Goal: Book appointment/travel/reservation

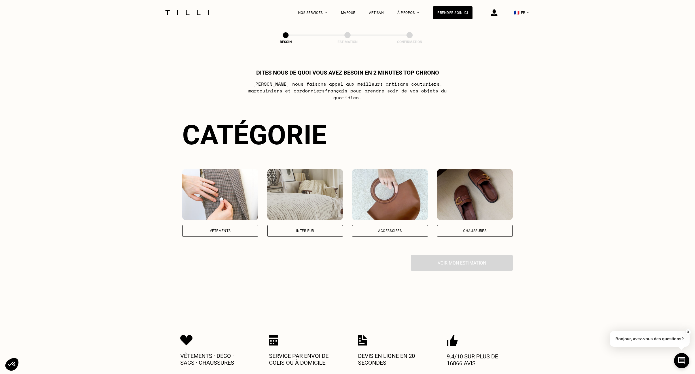
click at [216, 229] on div "Vêtements" at bounding box center [220, 230] width 21 height 3
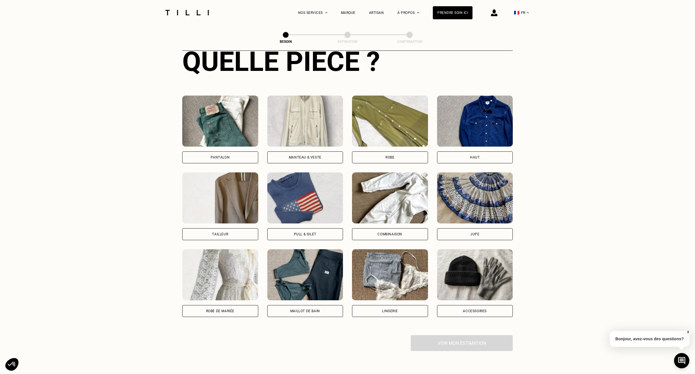
scroll to position [185, 0]
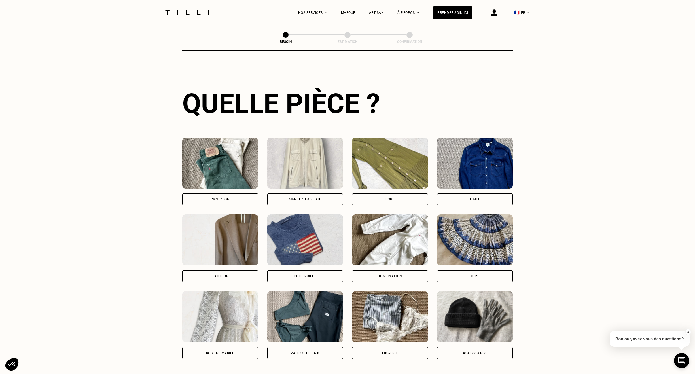
click at [312, 245] on img at bounding box center [305, 239] width 76 height 51
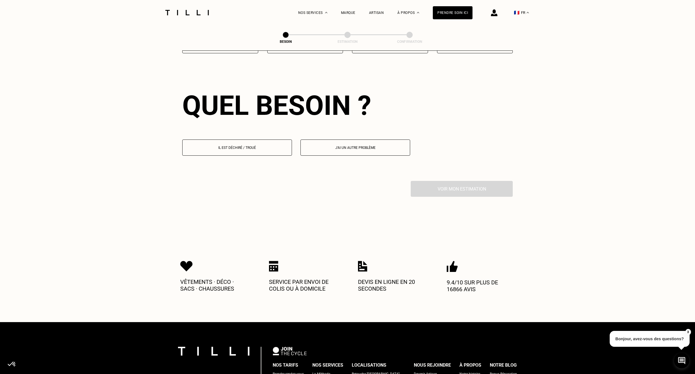
scroll to position [493, 0]
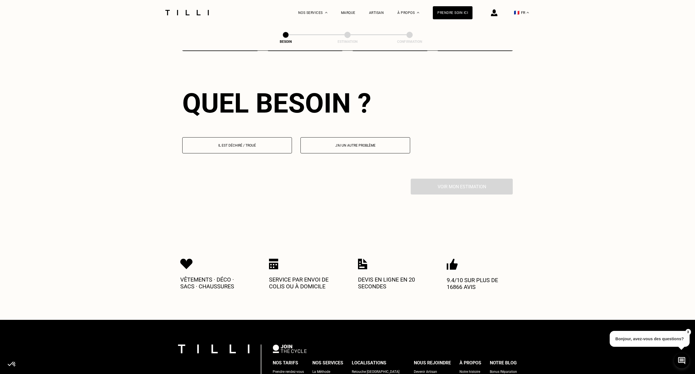
click at [262, 143] on p "Il est déchiré / troué" at bounding box center [236, 145] width 103 height 4
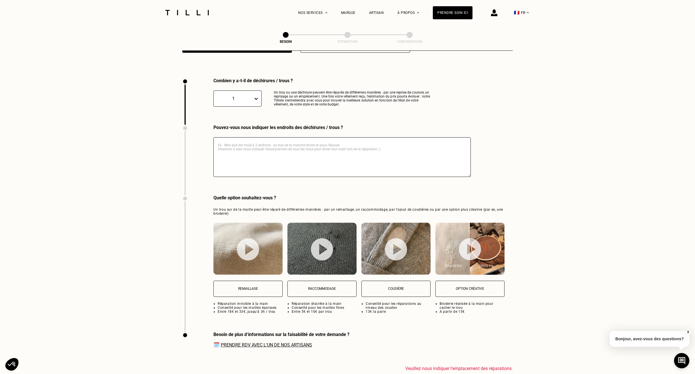
scroll to position [603, 0]
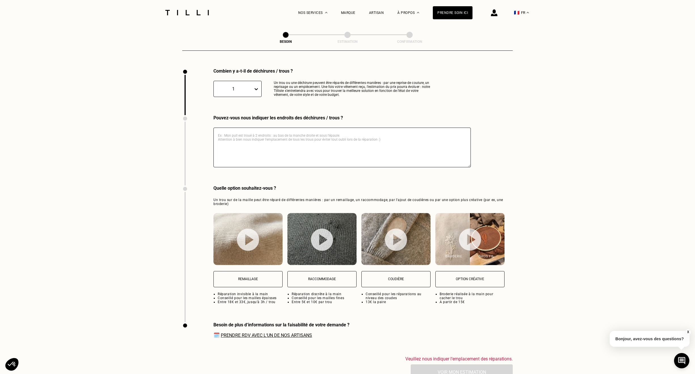
click at [262, 140] on textarea at bounding box center [341, 147] width 257 height 40
type textarea "X"
type textarea "C"
type textarea "maillle trop fine sur les coudes"
click at [388, 271] on button "Coudière" at bounding box center [395, 279] width 69 height 16
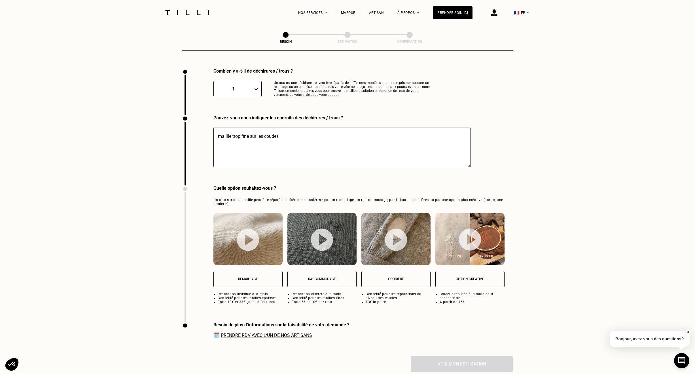
select select "FR"
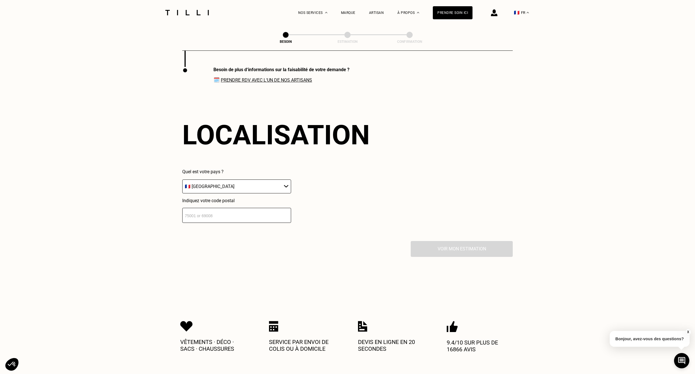
scroll to position [858, 0]
click at [265, 210] on input "number" at bounding box center [236, 214] width 109 height 15
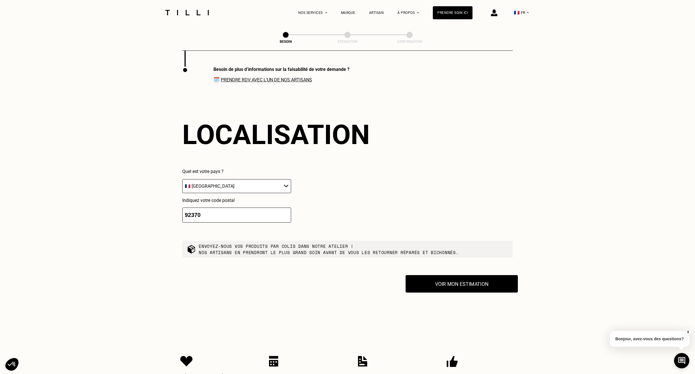
type input "92370"
click at [458, 282] on button "Voir mon estimation" at bounding box center [461, 284] width 112 height 18
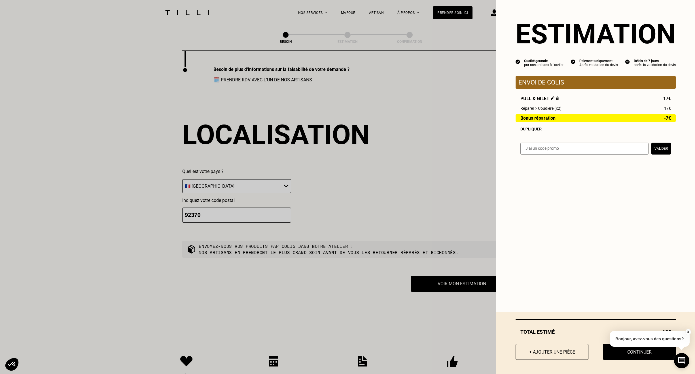
click at [550, 100] on img at bounding box center [552, 98] width 4 height 4
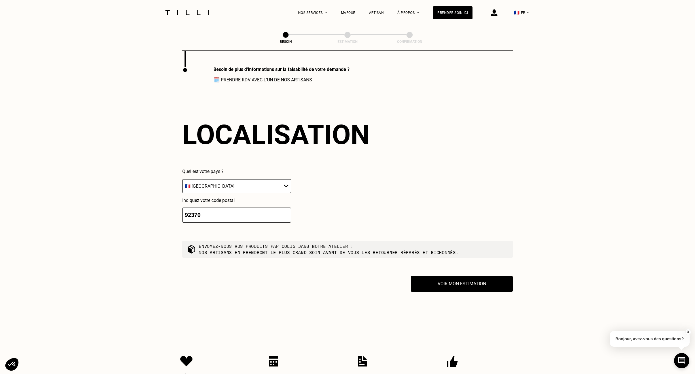
scroll to position [0, 0]
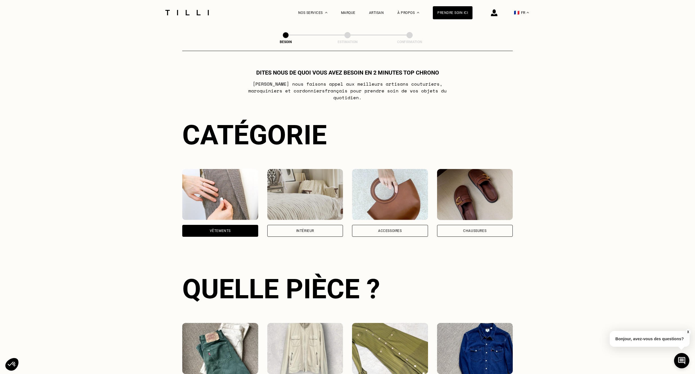
click at [211, 210] on img at bounding box center [220, 194] width 76 height 51
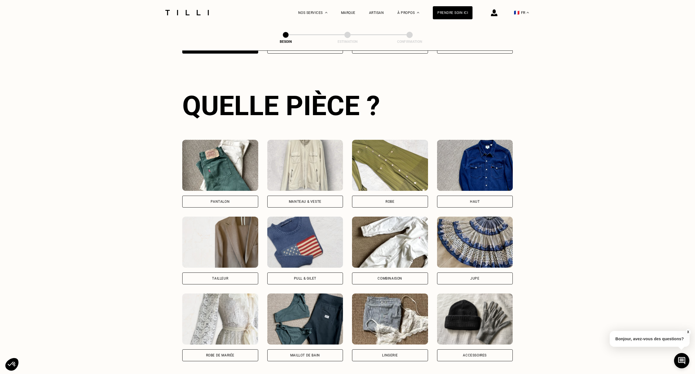
scroll to position [185, 0]
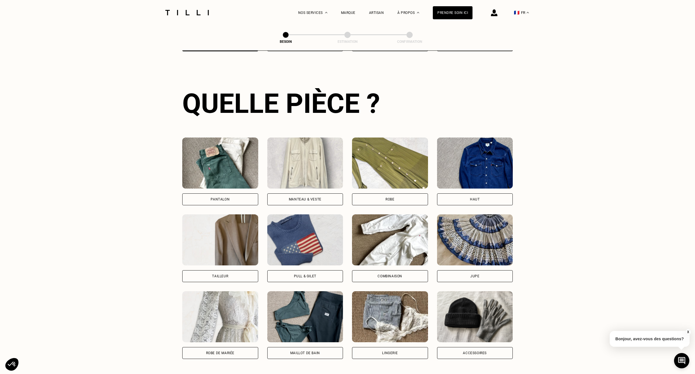
click at [286, 270] on div "Pull & gilet" at bounding box center [305, 276] width 76 height 12
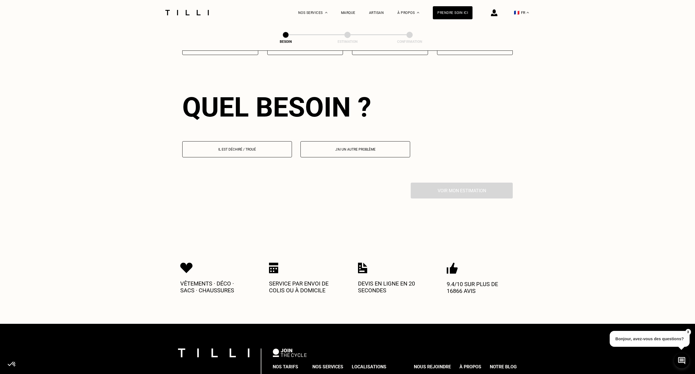
scroll to position [493, 0]
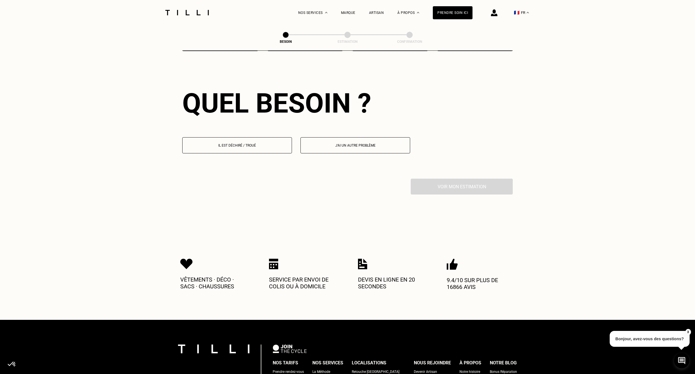
click at [257, 137] on button "Il est déchiré / troué" at bounding box center [237, 145] width 110 height 16
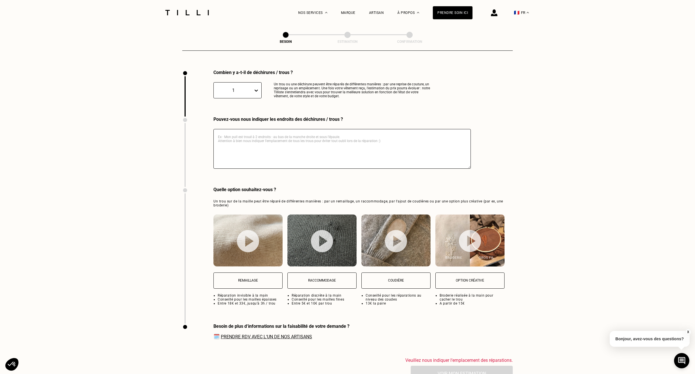
scroll to position [603, 0]
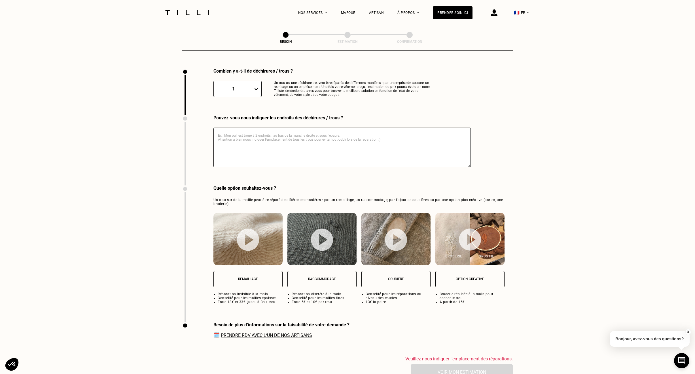
click at [244, 133] on textarea at bounding box center [341, 147] width 257 height 40
type textarea "Pull Jaune Maille trop fine sur les coudes"
click at [412, 277] on p "Coudière" at bounding box center [395, 279] width 63 height 4
select select "FR"
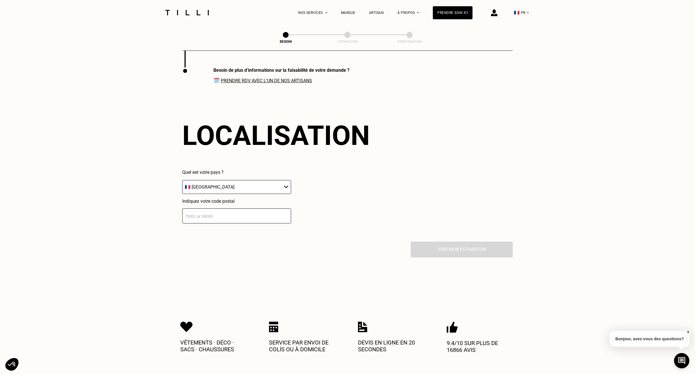
scroll to position [858, 0]
click at [276, 216] on input "number" at bounding box center [236, 214] width 109 height 15
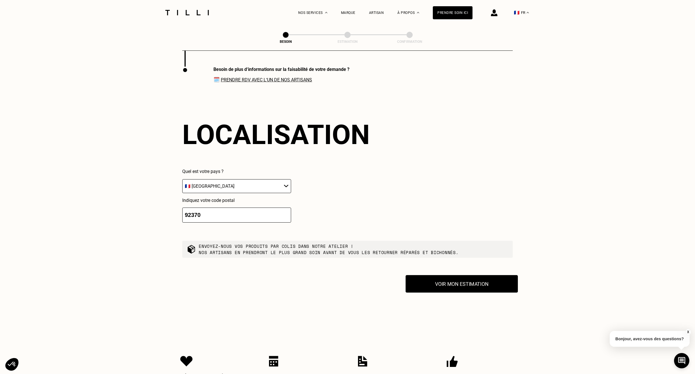
type input "92370"
click at [444, 275] on button "Voir mon estimation" at bounding box center [461, 284] width 112 height 18
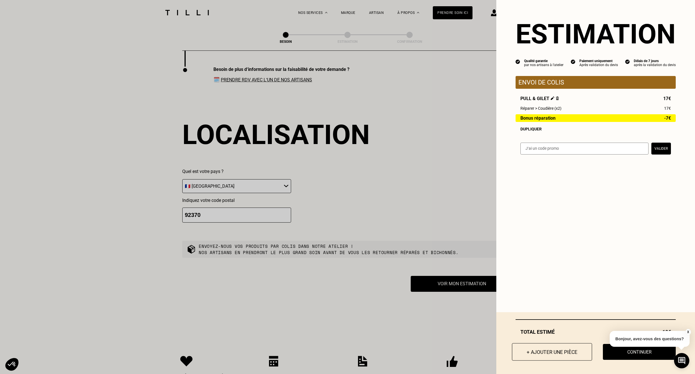
click at [551, 350] on button "+ Ajouter une pièce" at bounding box center [552, 352] width 80 height 18
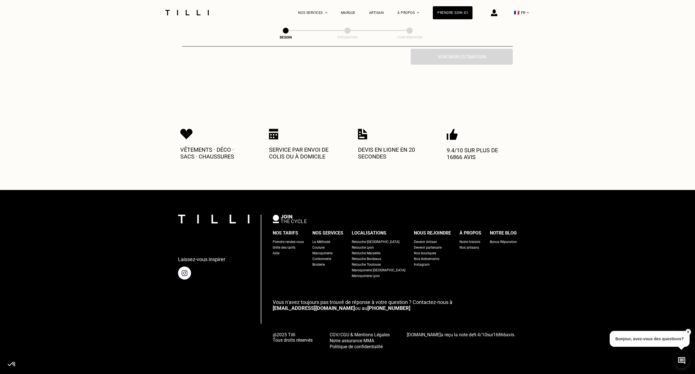
scroll to position [0, 0]
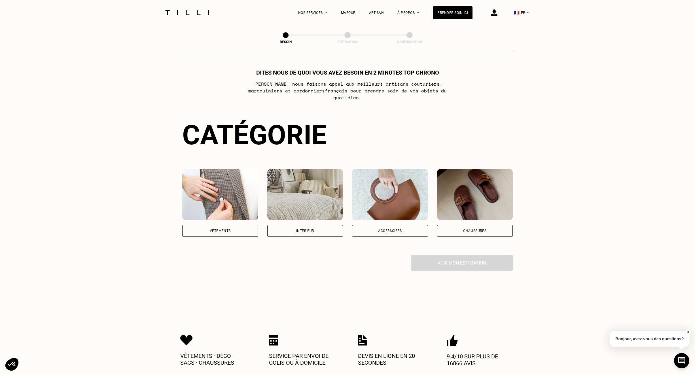
click at [248, 225] on div "Vêtements" at bounding box center [220, 231] width 76 height 12
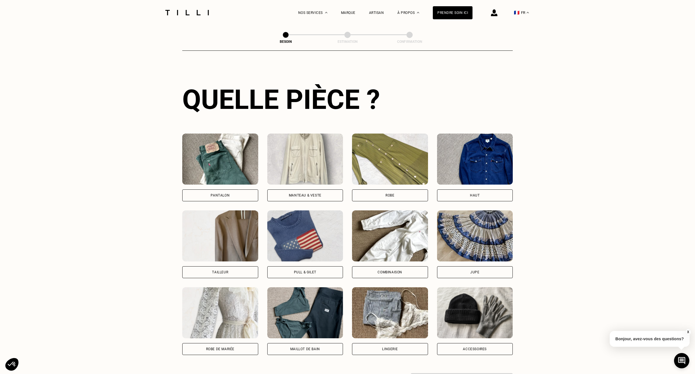
scroll to position [185, 0]
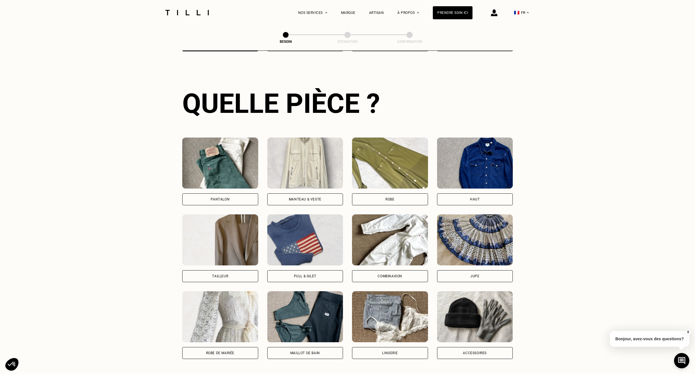
click at [296, 240] on img at bounding box center [305, 239] width 76 height 51
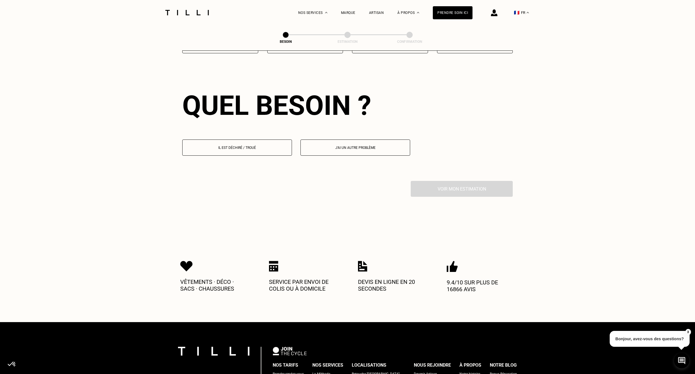
scroll to position [493, 0]
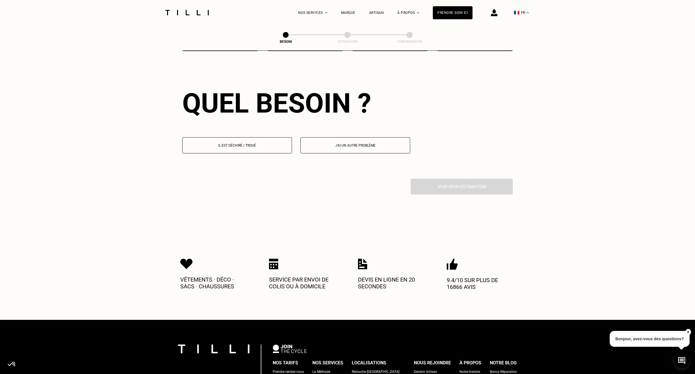
click at [261, 143] on p "Il est déchiré / troué" at bounding box center [236, 145] width 103 height 4
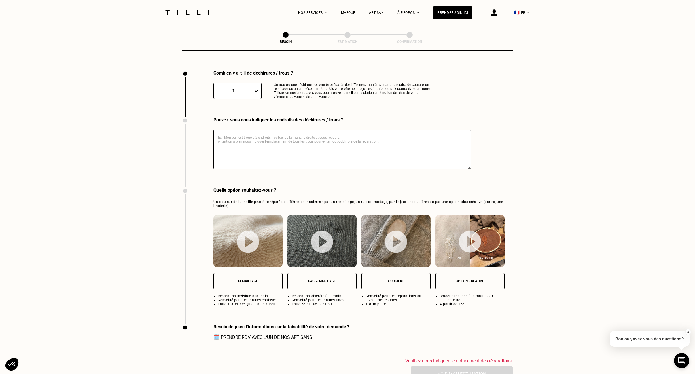
scroll to position [603, 0]
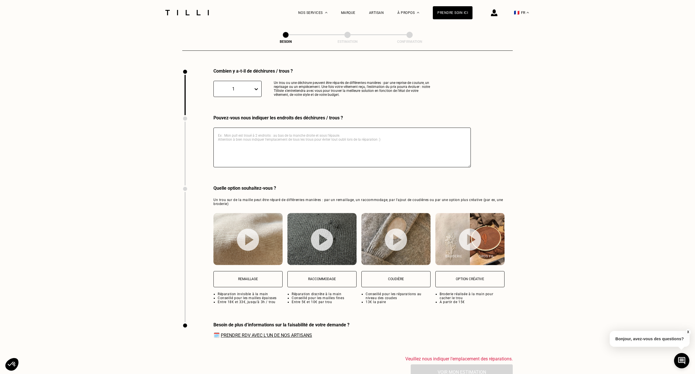
click at [245, 86] on div "1" at bounding box center [233, 88] width 34 height 5
click at [245, 88] on div "1" at bounding box center [237, 89] width 48 height 16
click at [285, 131] on textarea at bounding box center [341, 147] width 257 height 40
type textarea "M"
type textarea "Pull bleu Maille trop fine sur les coudes"
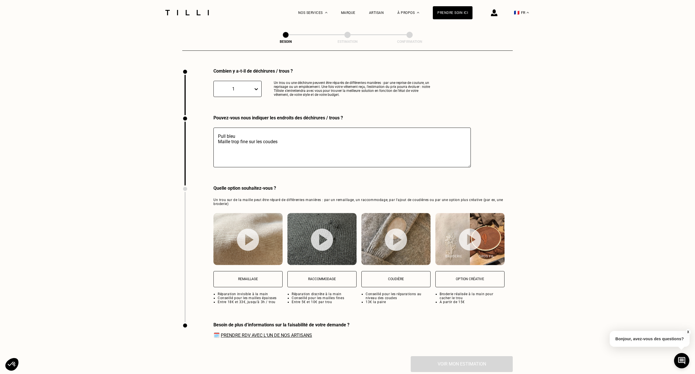
click at [410, 278] on button "Coudière" at bounding box center [395, 279] width 69 height 16
select select "FR"
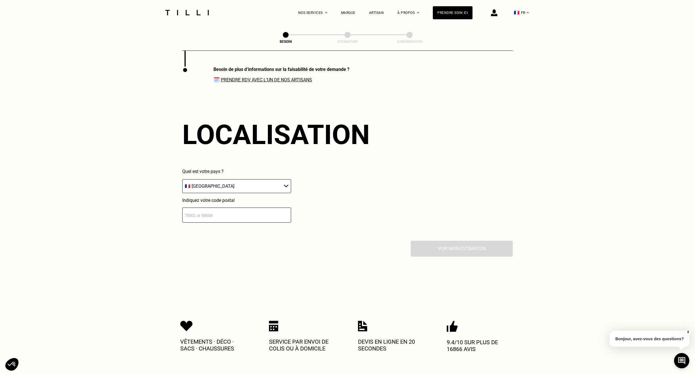
scroll to position [858, 0]
click at [265, 210] on input "number" at bounding box center [236, 214] width 109 height 15
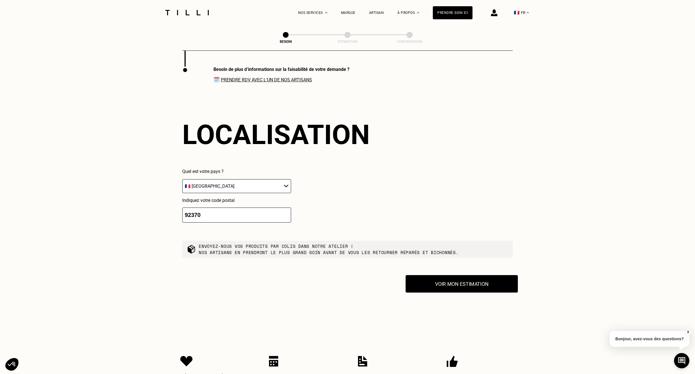
type input "92370"
click at [426, 278] on button "Voir mon estimation" at bounding box center [461, 284] width 112 height 18
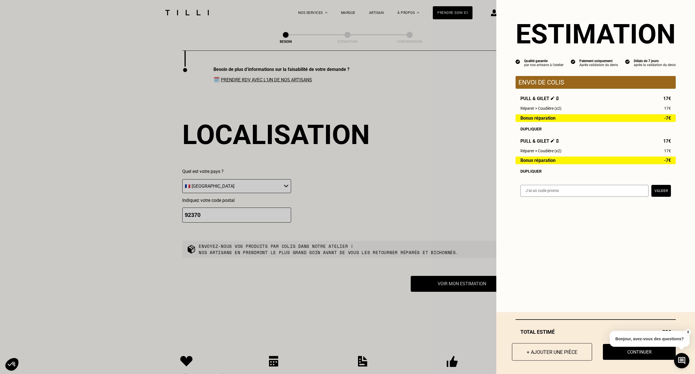
click at [559, 351] on button "+ Ajouter une pièce" at bounding box center [552, 352] width 80 height 18
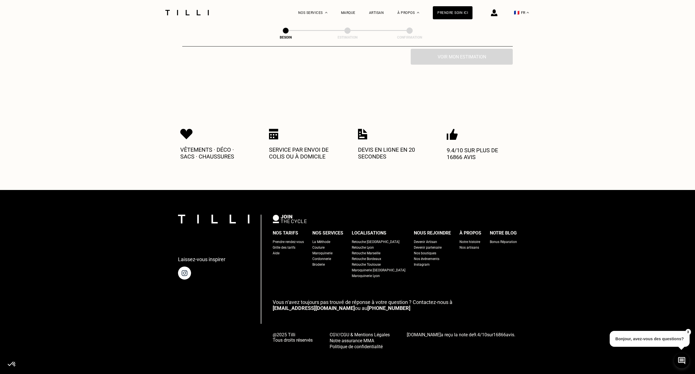
scroll to position [0, 0]
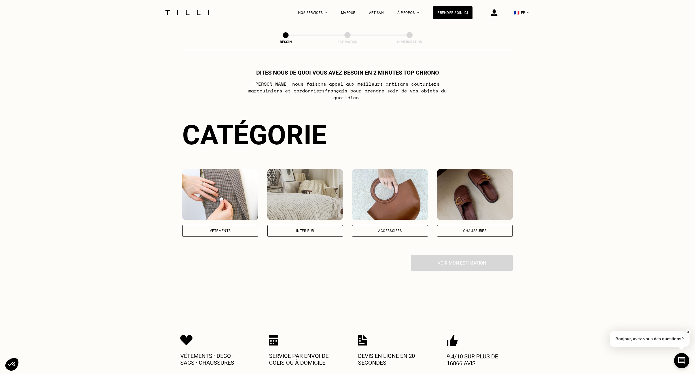
click at [231, 225] on div "Vêtements" at bounding box center [220, 231] width 76 height 12
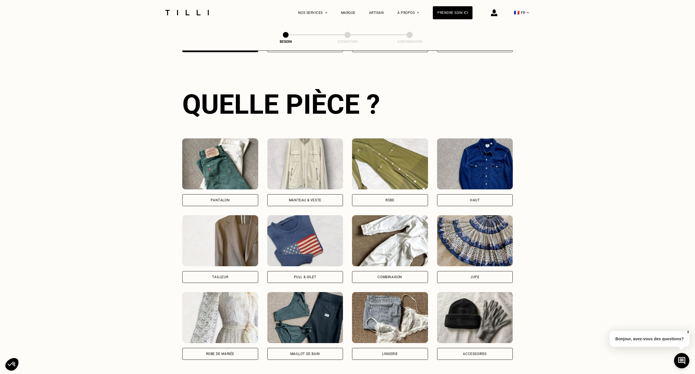
scroll to position [185, 0]
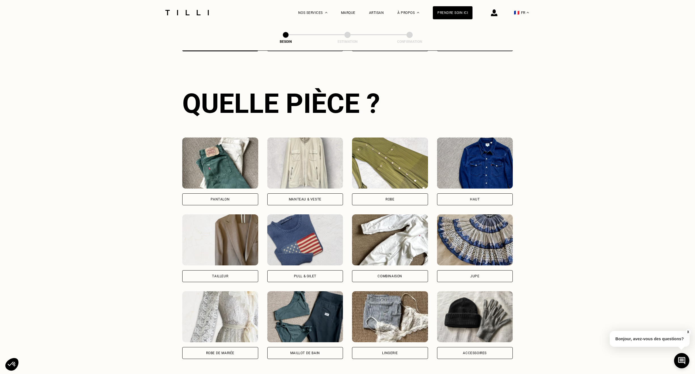
click at [298, 258] on img at bounding box center [305, 239] width 76 height 51
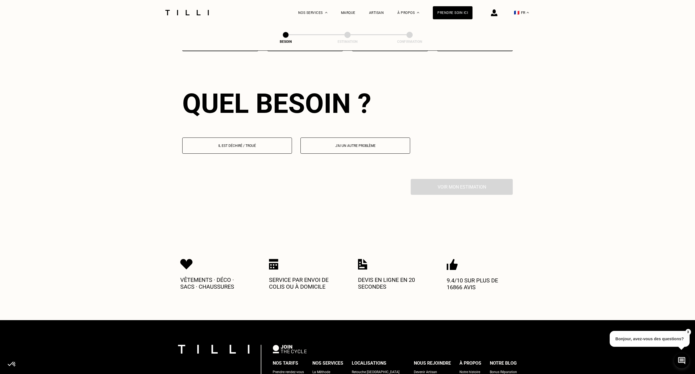
scroll to position [493, 0]
click at [251, 145] on button "Il est déchiré / troué" at bounding box center [237, 145] width 110 height 16
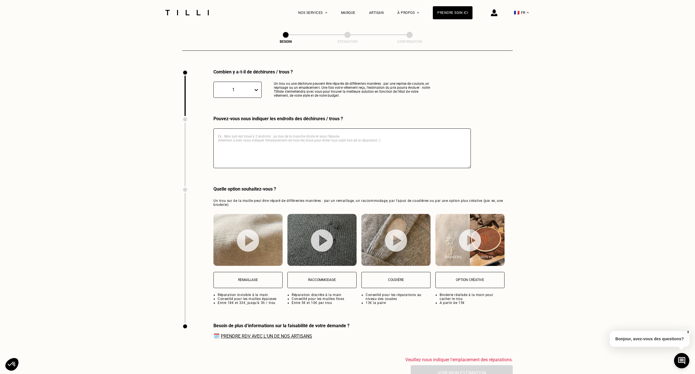
scroll to position [603, 0]
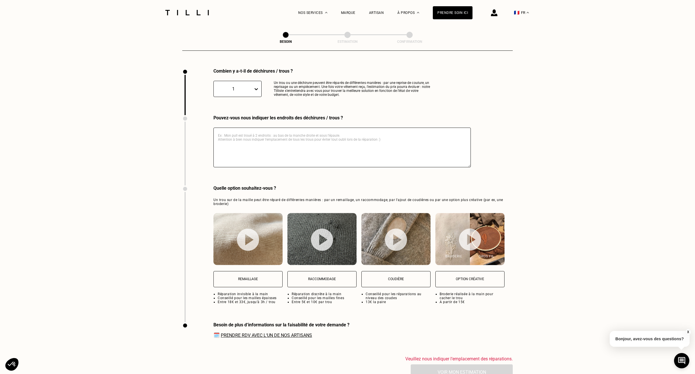
click at [251, 152] on textarea at bounding box center [341, 147] width 257 height 40
type textarea "Pull blanc Maille trop fine au niveau des coudes"
click at [399, 277] on p "Coudière" at bounding box center [395, 279] width 63 height 4
select select "FR"
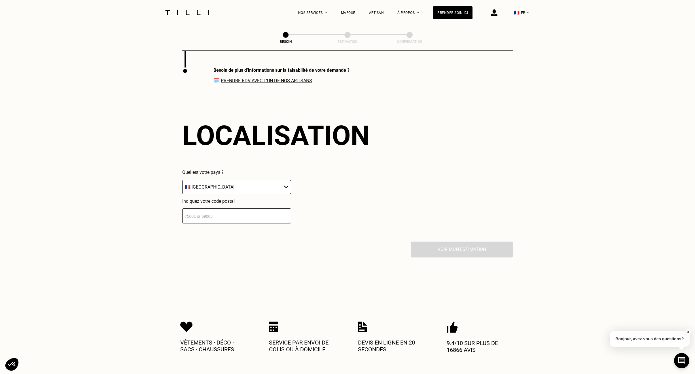
scroll to position [858, 0]
click at [257, 205] on div "Indiquez votre code postal" at bounding box center [236, 209] width 109 height 25
click at [262, 216] on input "number" at bounding box center [236, 214] width 109 height 15
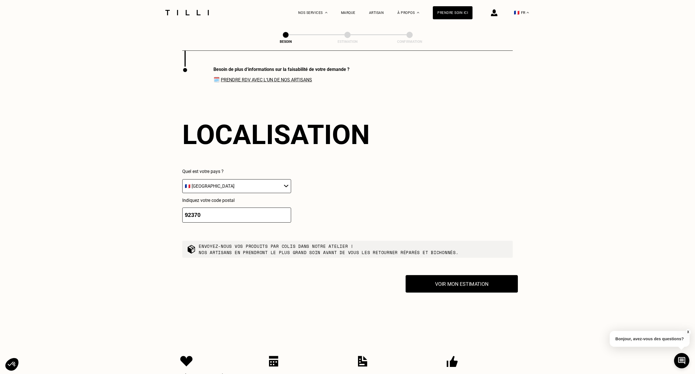
type input "92370"
click at [444, 285] on button "Voir mon estimation" at bounding box center [461, 284] width 112 height 18
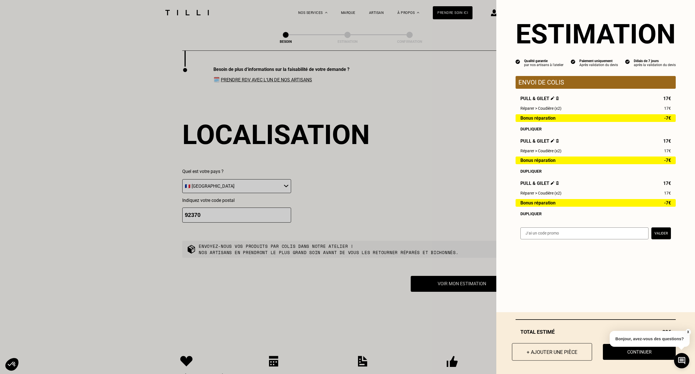
click at [571, 354] on button "+ Ajouter une pièce" at bounding box center [552, 352] width 80 height 18
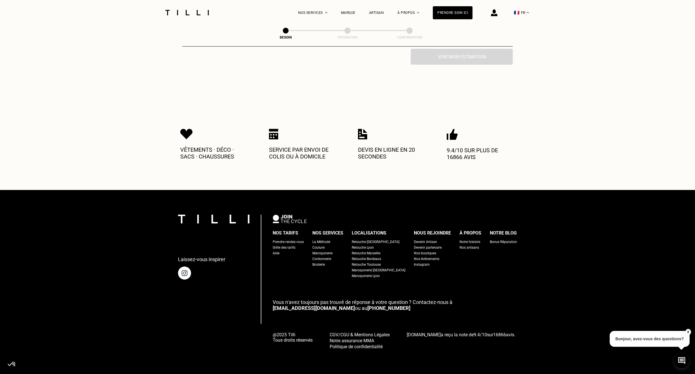
scroll to position [0, 0]
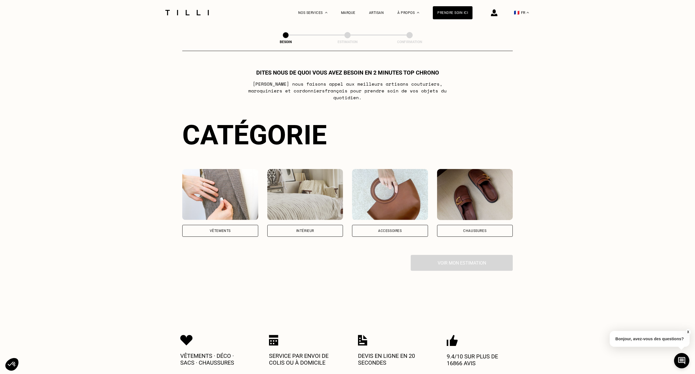
click at [239, 225] on div "Vêtements" at bounding box center [220, 231] width 76 height 12
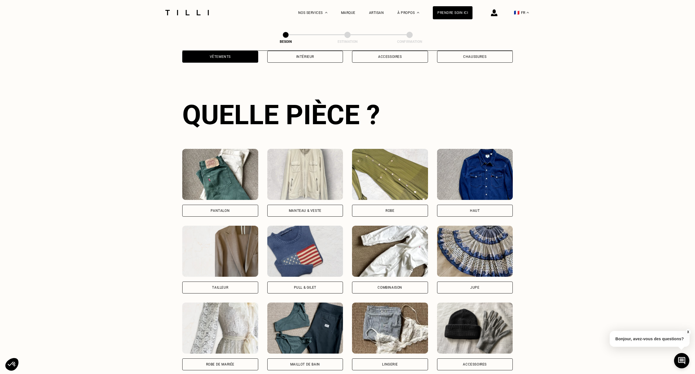
scroll to position [185, 0]
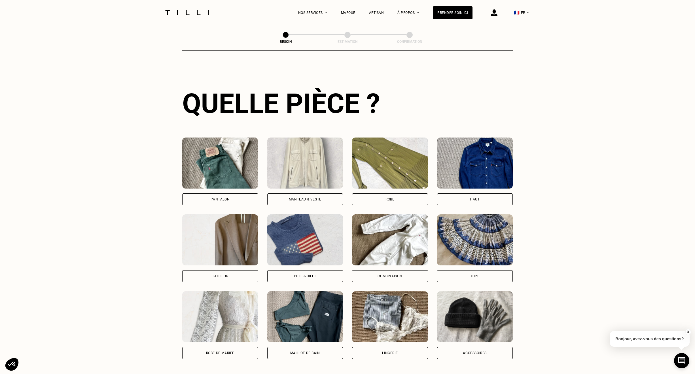
click at [308, 241] on img at bounding box center [305, 239] width 76 height 51
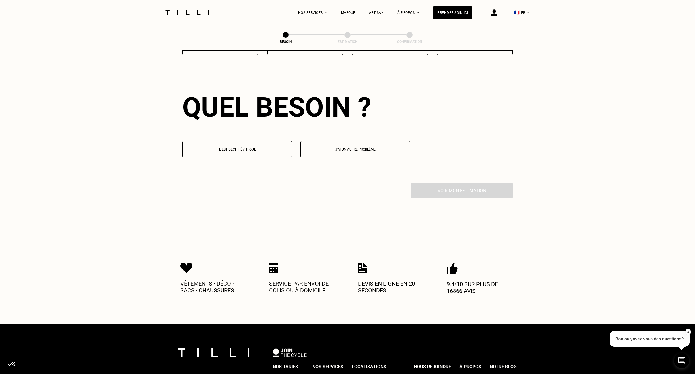
scroll to position [493, 0]
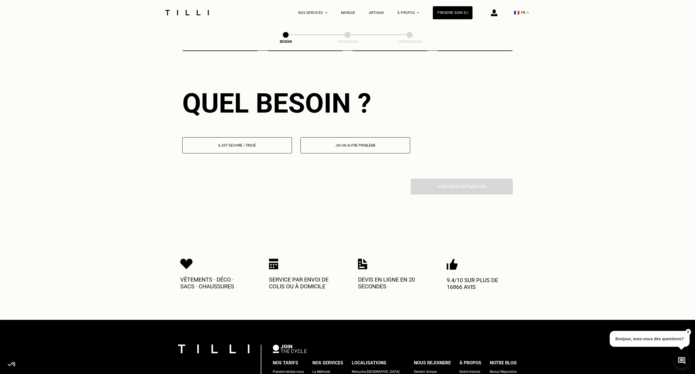
click at [231, 143] on p "Il est déchiré / troué" at bounding box center [236, 145] width 103 height 4
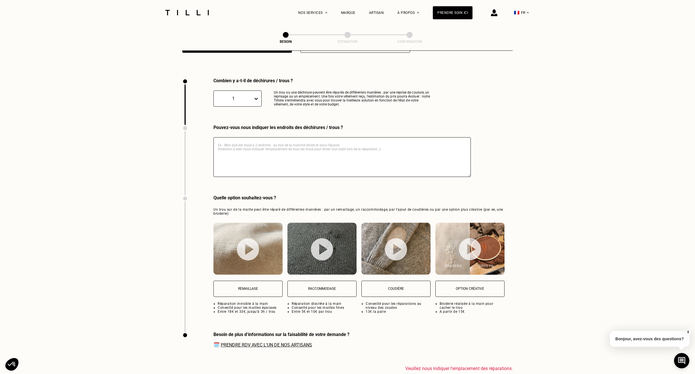
scroll to position [603, 0]
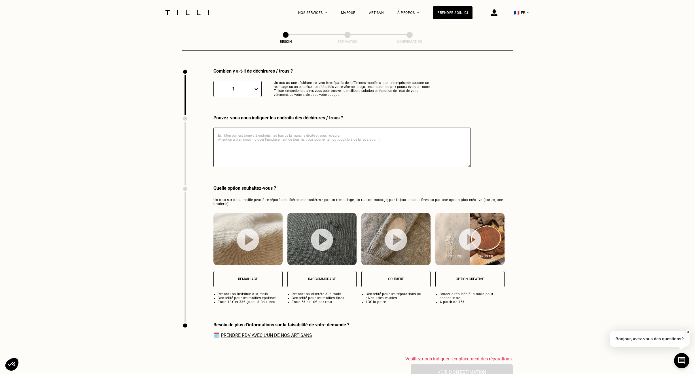
click at [253, 131] on textarea at bounding box center [341, 147] width 257 height 40
click at [331, 150] on textarea "Cachemire beige Trou derrière l'épaule, au niveau de l'aiselle" at bounding box center [341, 147] width 257 height 40
click at [297, 136] on textarea "Cachemire beige Trou derrière l'épaule, au niveau de l'aiselle" at bounding box center [341, 147] width 257 height 40
click at [330, 142] on textarea "Cachemire beige Trou derrière l'épaule, au niveau de l'aisselle" at bounding box center [341, 147] width 257 height 40
type textarea "Cachemire beige Trou derrière l'épaule, au niveau de l'aisselle"
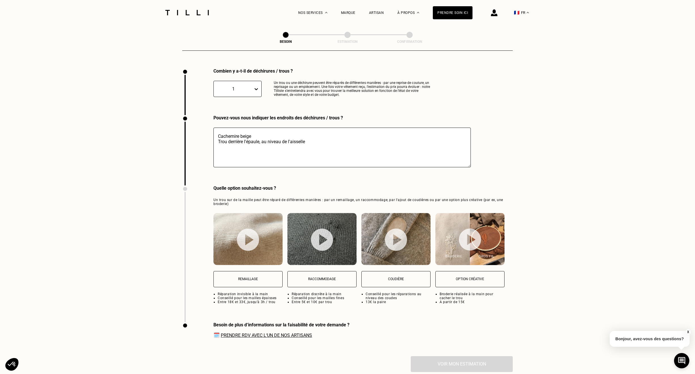
click at [312, 272] on button "Raccommodage" at bounding box center [321, 279] width 69 height 16
select select "FR"
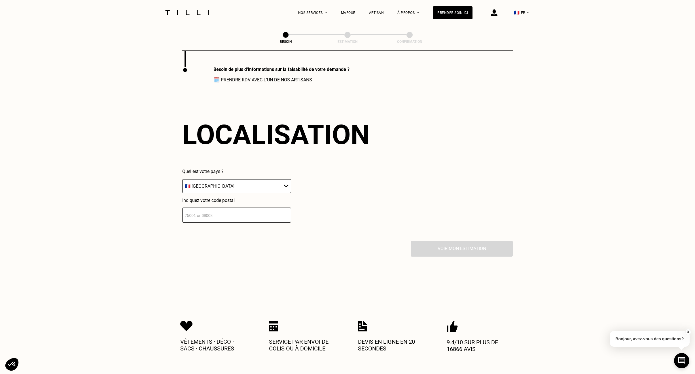
scroll to position [858, 0]
click at [247, 214] on input "number" at bounding box center [236, 214] width 109 height 15
click at [281, 298] on div "Vêtements · Déco · Sacs · Chaussures Service par envoi de colis ou à domicile D…" at bounding box center [347, 335] width 334 height 91
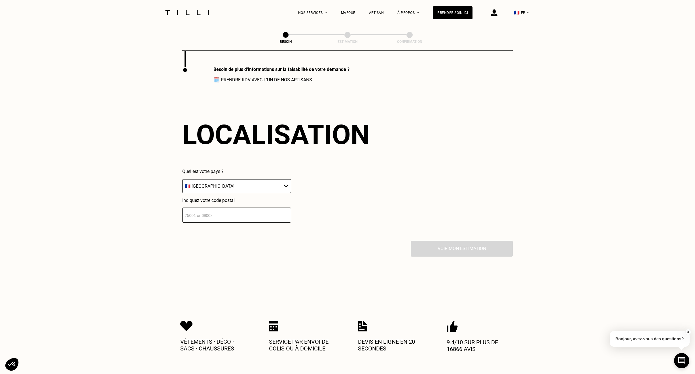
drag, startPoint x: 254, startPoint y: 206, endPoint x: 255, endPoint y: 211, distance: 4.8
click at [254, 207] on input "number" at bounding box center [236, 214] width 109 height 15
click at [262, 201] on div "Indiquez votre code postal" at bounding box center [236, 209] width 109 height 25
click at [264, 214] on input "number" at bounding box center [236, 214] width 109 height 15
click at [264, 213] on input "number" at bounding box center [236, 214] width 109 height 15
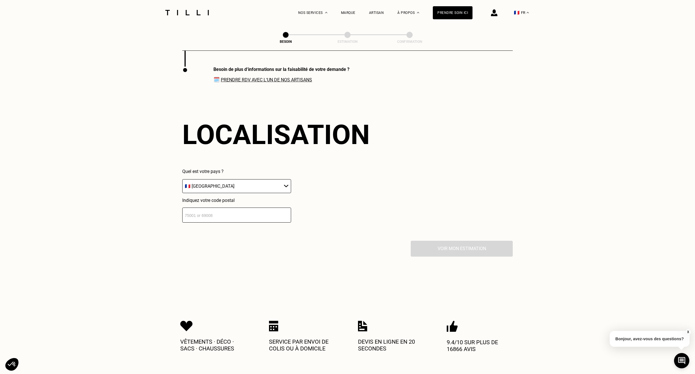
drag, startPoint x: 309, startPoint y: 237, endPoint x: 311, endPoint y: 236, distance: 3.1
click at [310, 237] on div "Localisation Quel est votre pays ? 🇩🇪 [GEOGRAPHIC_DATA] 🇦🇹 [GEOGRAPHIC_DATA] 🇧🇪…" at bounding box center [347, 171] width 330 height 140
drag, startPoint x: 216, startPoint y: 204, endPoint x: 220, endPoint y: 206, distance: 4.6
click at [218, 205] on div "Indiquez votre code postal" at bounding box center [236, 209] width 109 height 25
click at [224, 213] on input "number" at bounding box center [236, 214] width 109 height 15
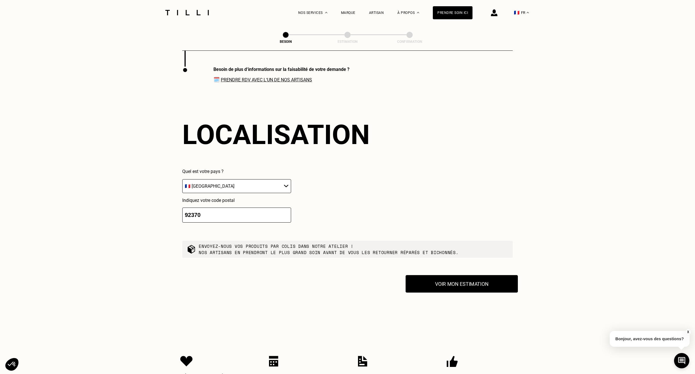
type input "92370"
click at [482, 276] on button "Voir mon estimation" at bounding box center [461, 284] width 112 height 18
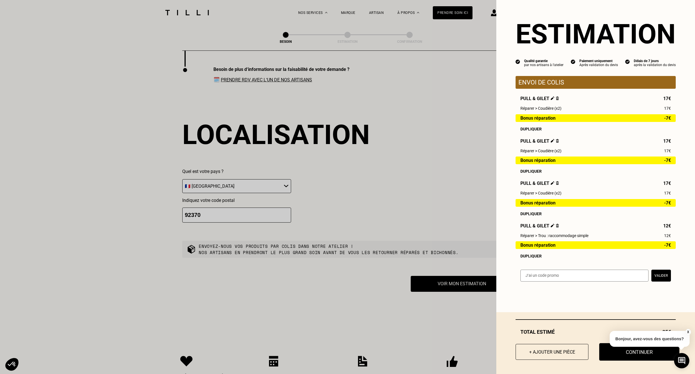
click at [638, 354] on button "Continuer" at bounding box center [639, 352] width 80 height 18
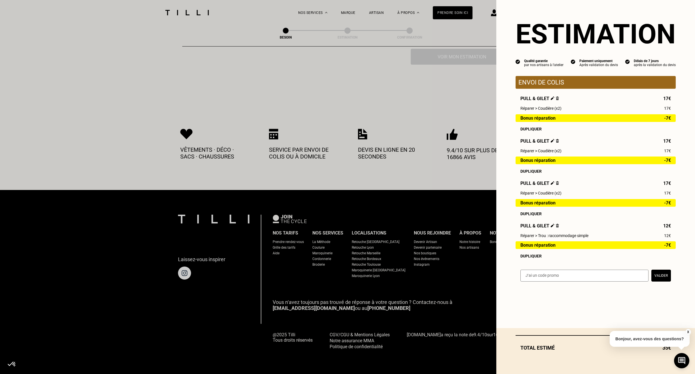
scroll to position [200, 0]
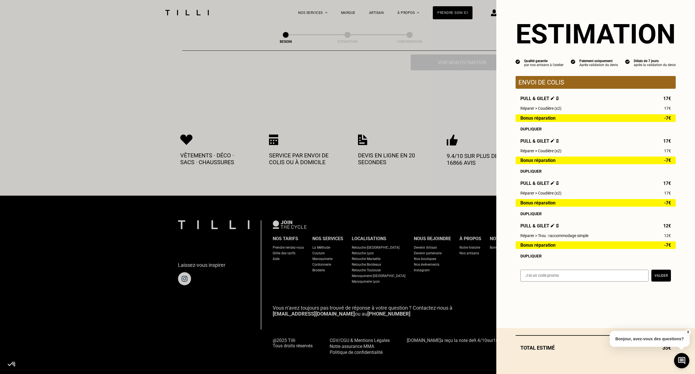
select select "FR"
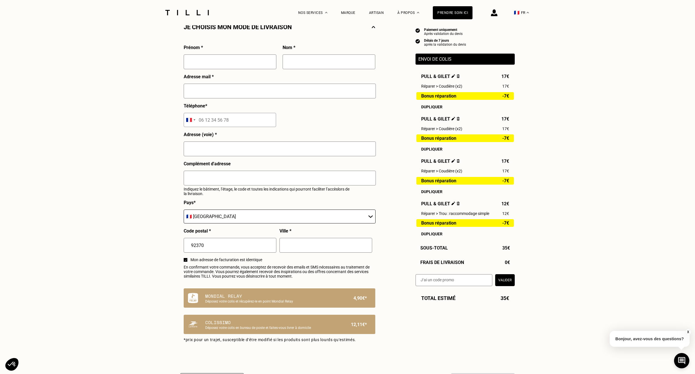
scroll to position [85, 0]
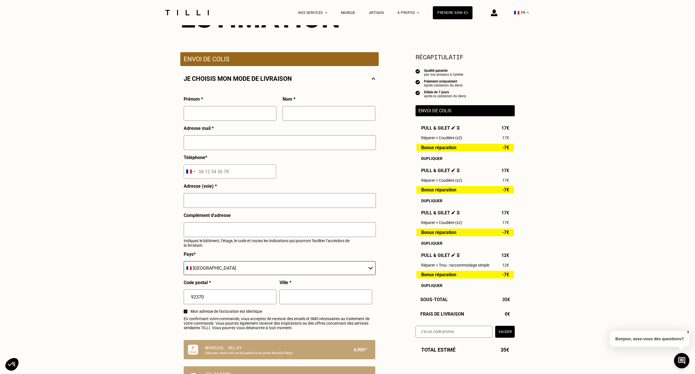
click at [242, 106] on div "Prénom *" at bounding box center [230, 110] width 93 height 29
click at [246, 115] on input "text" at bounding box center [230, 113] width 93 height 15
type input "[PERSON_NAME]"
type input "Roussel"
click at [312, 185] on div "Prénom * [PERSON_NAME] * Roussel Adresse mail * 19 ru e Téléphone * [GEOGRAPHIC…" at bounding box center [279, 214] width 191 height 236
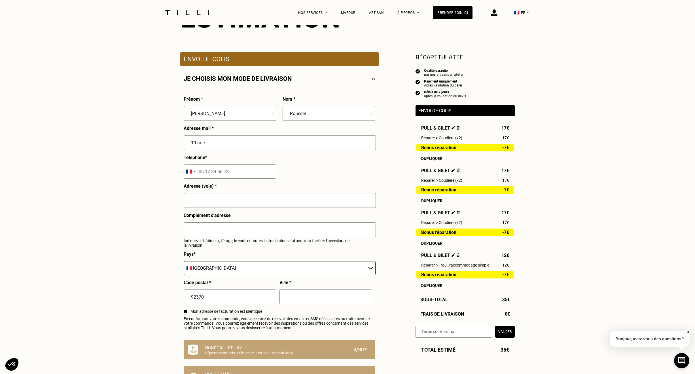
click at [262, 144] on input "19 ru e" at bounding box center [280, 142] width 192 height 15
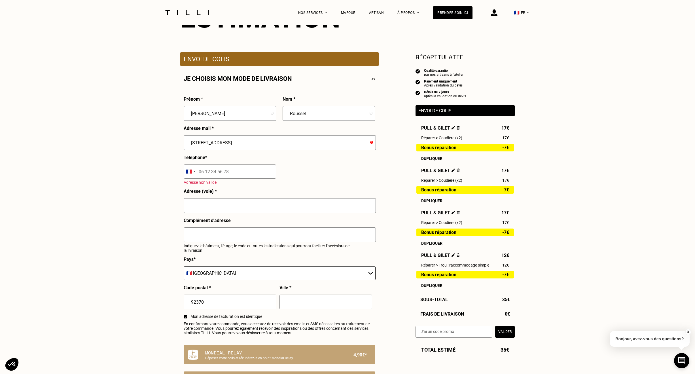
type input "[STREET_ADDRESS]"
drag, startPoint x: 313, startPoint y: 146, endPoint x: 107, endPoint y: 137, distance: 206.5
click at [107, 137] on div "Besoin Estimation Confirmation Estimation Récapitulatif Qualité garantie par no…" at bounding box center [347, 242] width 695 height 605
click at [206, 143] on input "[EMAIL_ADDRESS][DOMAIN_NAME]" at bounding box center [280, 142] width 192 height 15
type input "[EMAIL_ADDRESS][DOMAIN_NAME]"
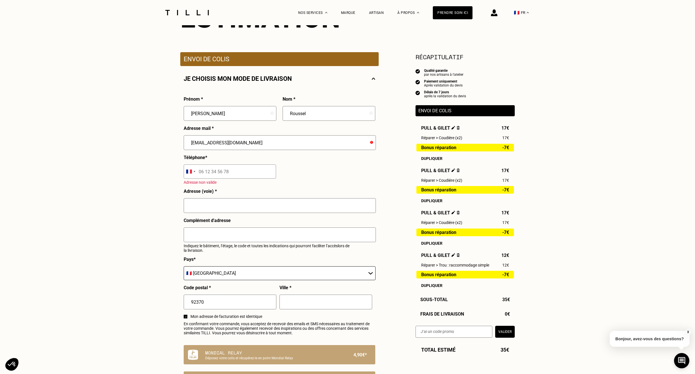
click at [252, 178] on input "tel" at bounding box center [230, 171] width 92 height 14
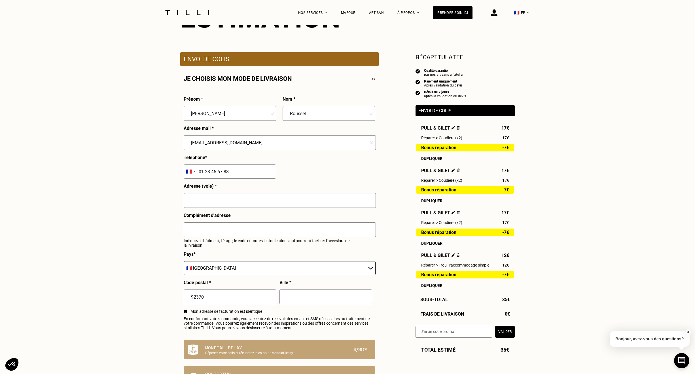
type input "01 23 45 67 88"
click at [247, 205] on input "text" at bounding box center [280, 200] width 192 height 15
type input "[STREET_ADDRESS]"
click at [262, 267] on select "🇩🇪 [GEOGRAPHIC_DATA] 🇦🇹 [GEOGRAPHIC_DATA] 🇧🇪 [GEOGRAPHIC_DATA] 🇧🇬 Bulgarie 🇨🇾 C…" at bounding box center [280, 268] width 192 height 14
click at [147, 248] on div "Besoin Estimation Confirmation Estimation Récapitulatif Qualité garantie par no…" at bounding box center [347, 240] width 695 height 600
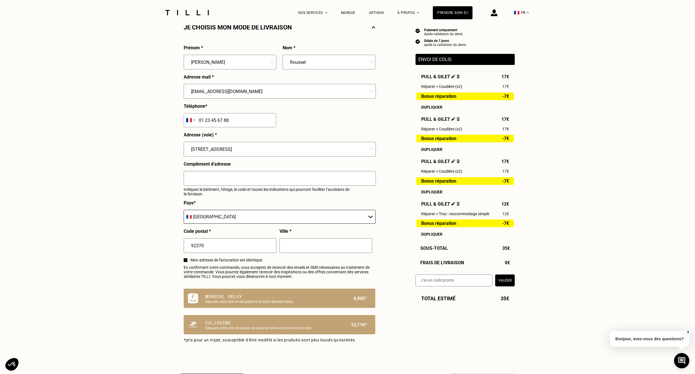
scroll to position [142, 0]
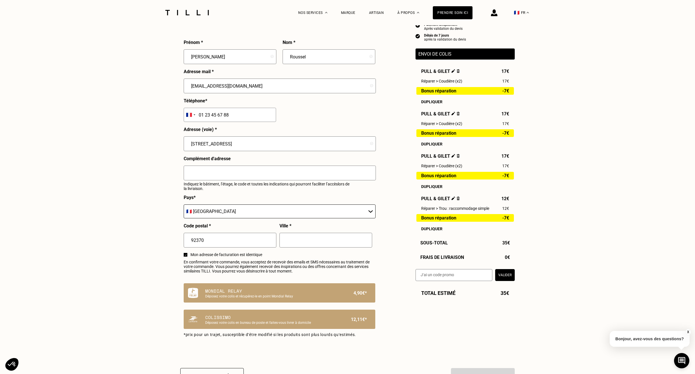
click at [313, 229] on div "Ville *" at bounding box center [325, 237] width 93 height 29
click at [315, 237] on input "text" at bounding box center [325, 240] width 93 height 15
type input "Chaville"
click at [422, 272] on div "Récapitulatif Qualité garantie par nos artisans à l'atelier Paiement uniquement…" at bounding box center [464, 137] width 99 height 285
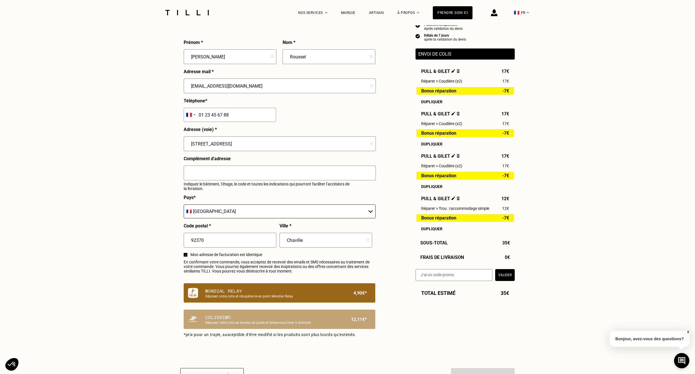
click at [332, 289] on div "Mondial Relay Déposez votre colis et récupérez-le en point Mondial Relay 4,90€*" at bounding box center [279, 292] width 191 height 19
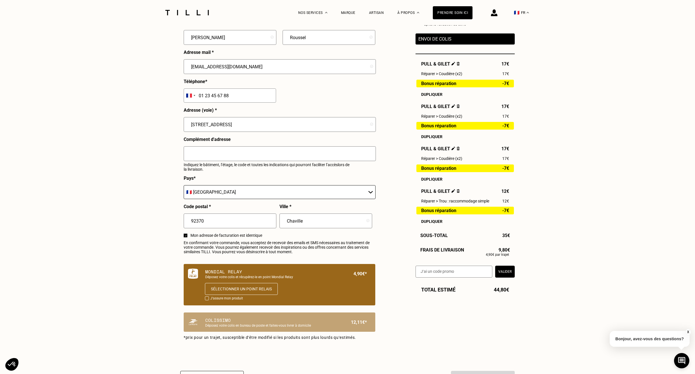
scroll to position [170, 0]
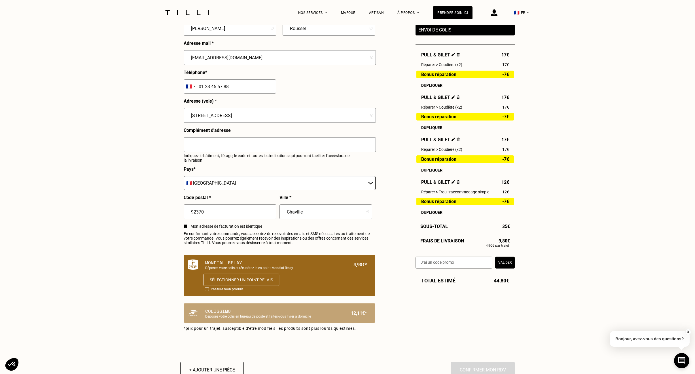
click at [246, 281] on button "Sélectionner un point relais" at bounding box center [241, 279] width 76 height 12
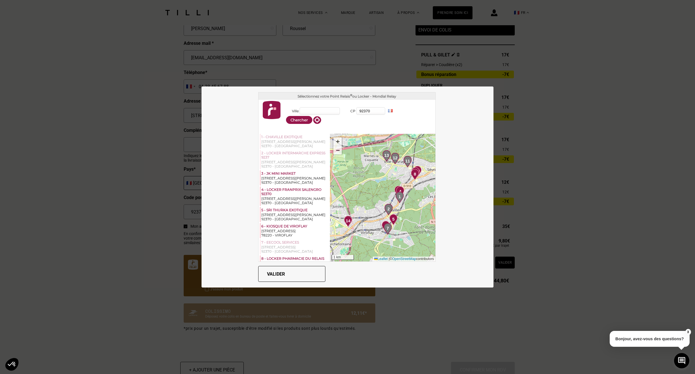
click at [286, 134] on div "1 - CHAVILLE EXOTIQUE [STREET_ADDRESS][PERSON_NAME]" at bounding box center [295, 141] width 70 height 15
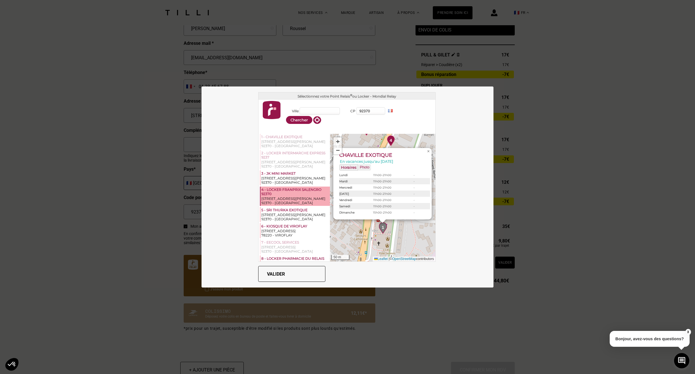
click at [292, 189] on div "4 - LOCKER FRANPRIX SALENGRO 92370" at bounding box center [295, 191] width 68 height 9
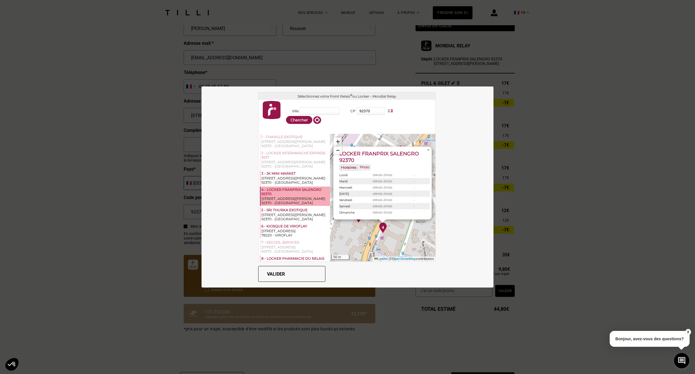
click at [295, 271] on button "Valider" at bounding box center [291, 274] width 67 height 16
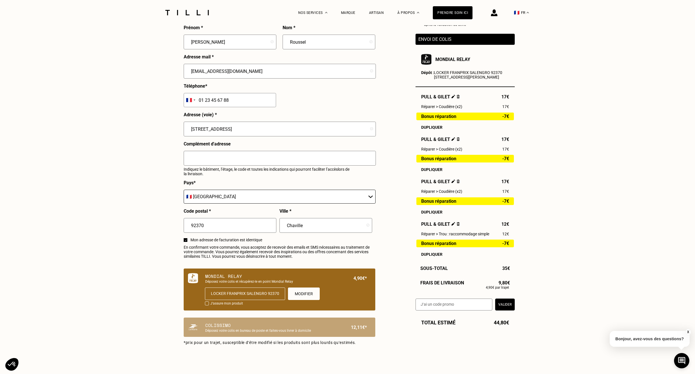
scroll to position [227, 0]
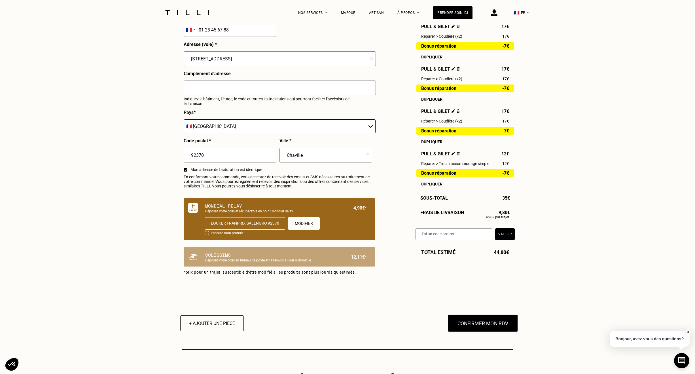
click at [492, 329] on button "Confirmer mon RDV" at bounding box center [483, 323] width 70 height 18
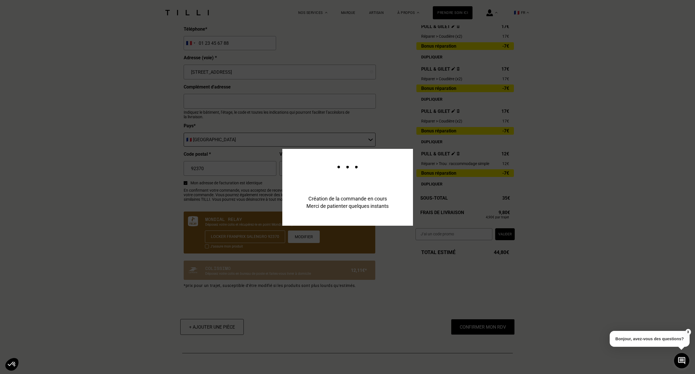
scroll to position [240, 0]
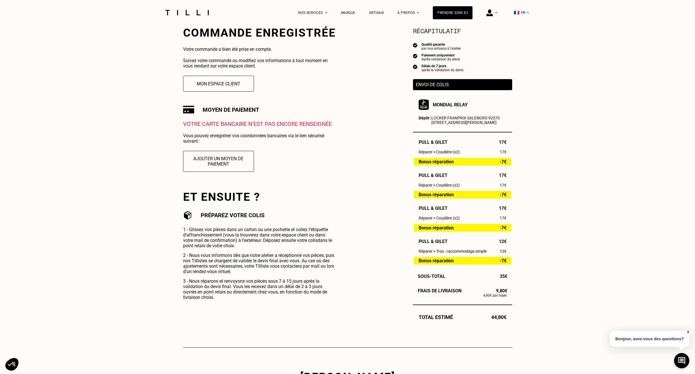
scroll to position [85, 0]
